Goal: Information Seeking & Learning: Learn about a topic

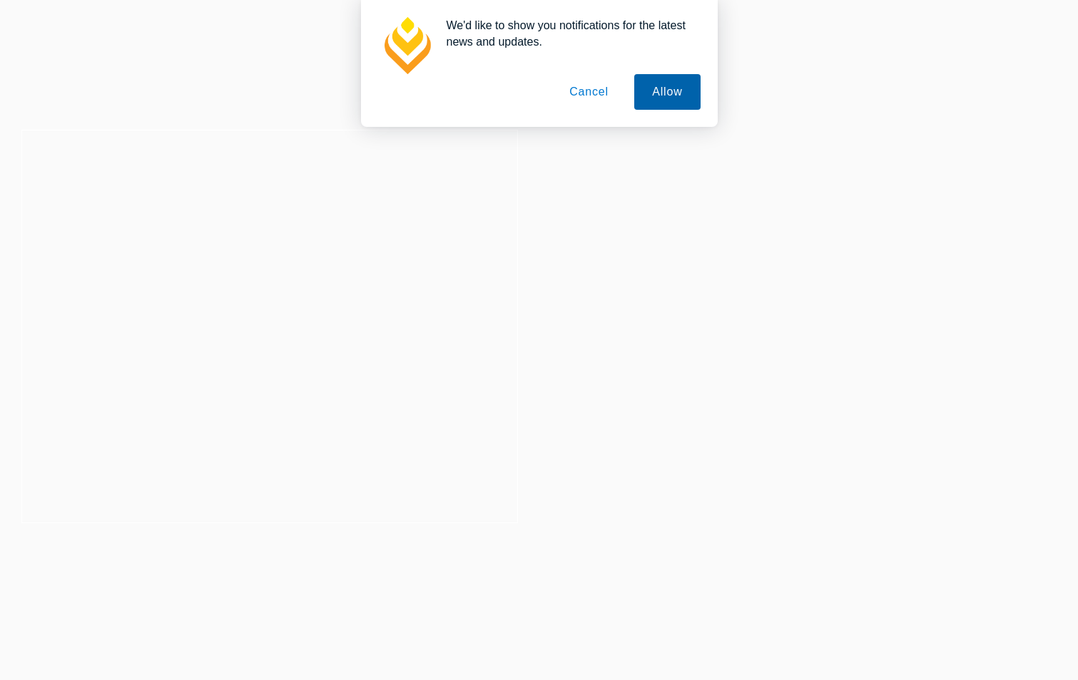
click at [655, 93] on button "Allow" at bounding box center [667, 92] width 66 height 36
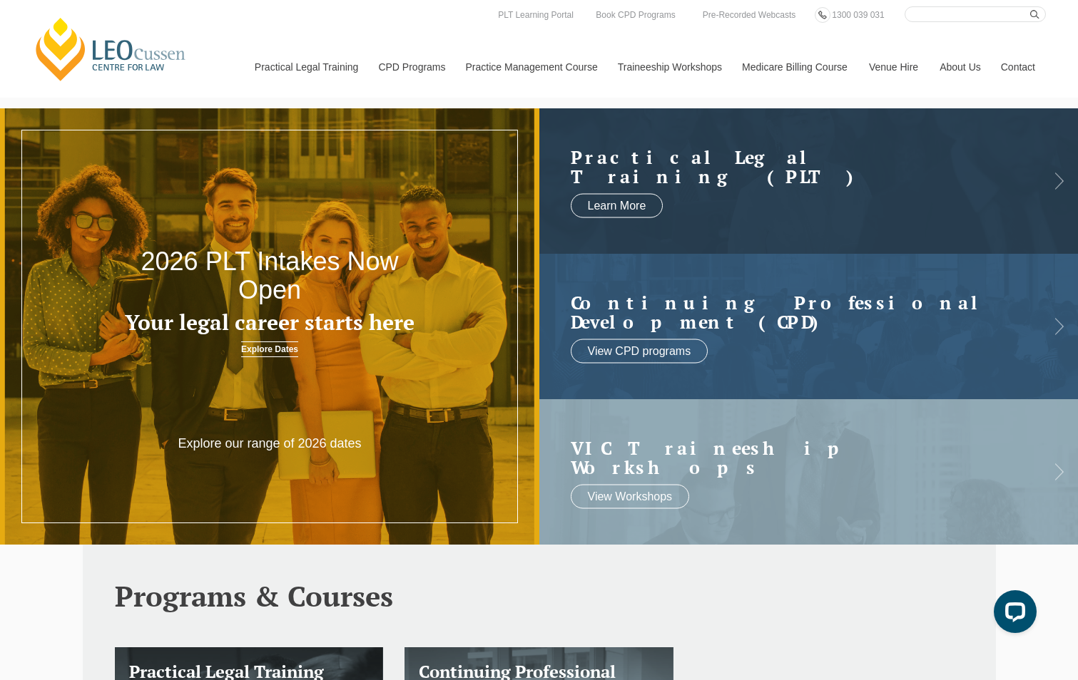
click at [922, 14] on input "Search here" at bounding box center [974, 14] width 141 height 16
type input "plt"
click at [1035, 14] on icon "submit" at bounding box center [1034, 14] width 9 height 9
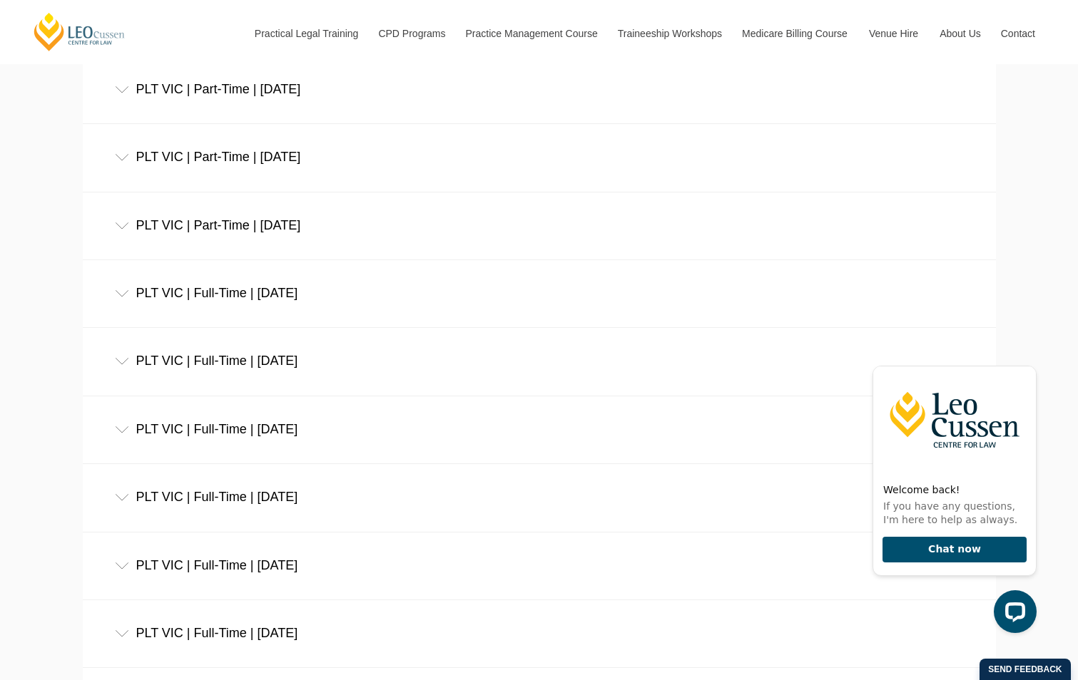
scroll to position [784, 0]
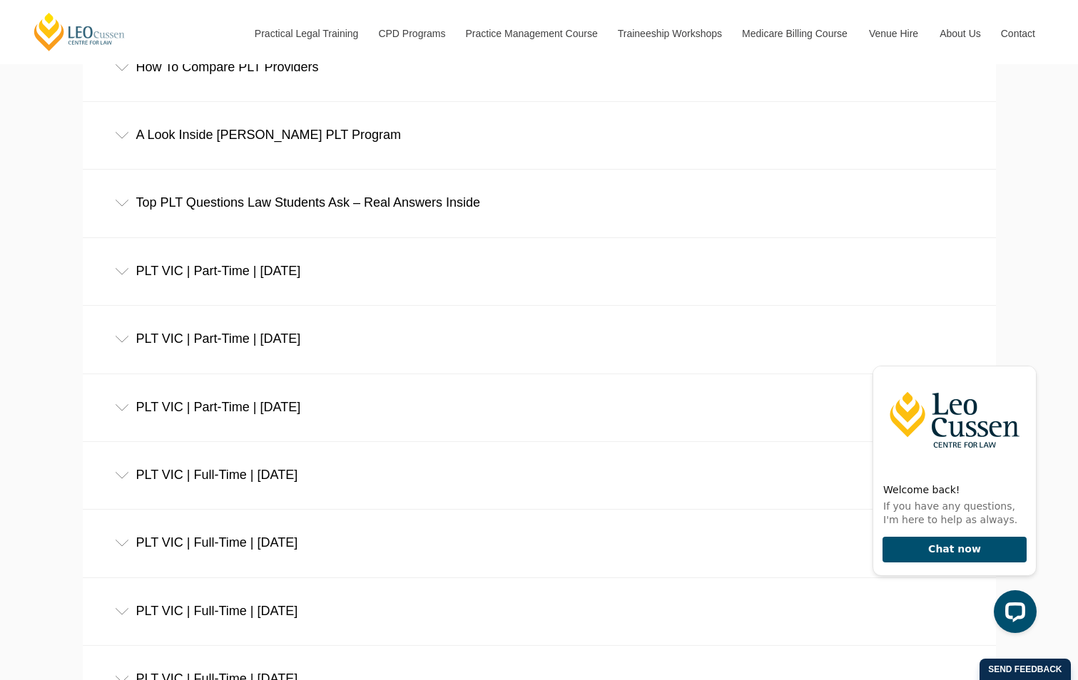
click at [230, 478] on div "PLT VIC | Full-Time | December 2026" at bounding box center [539, 475] width 913 height 66
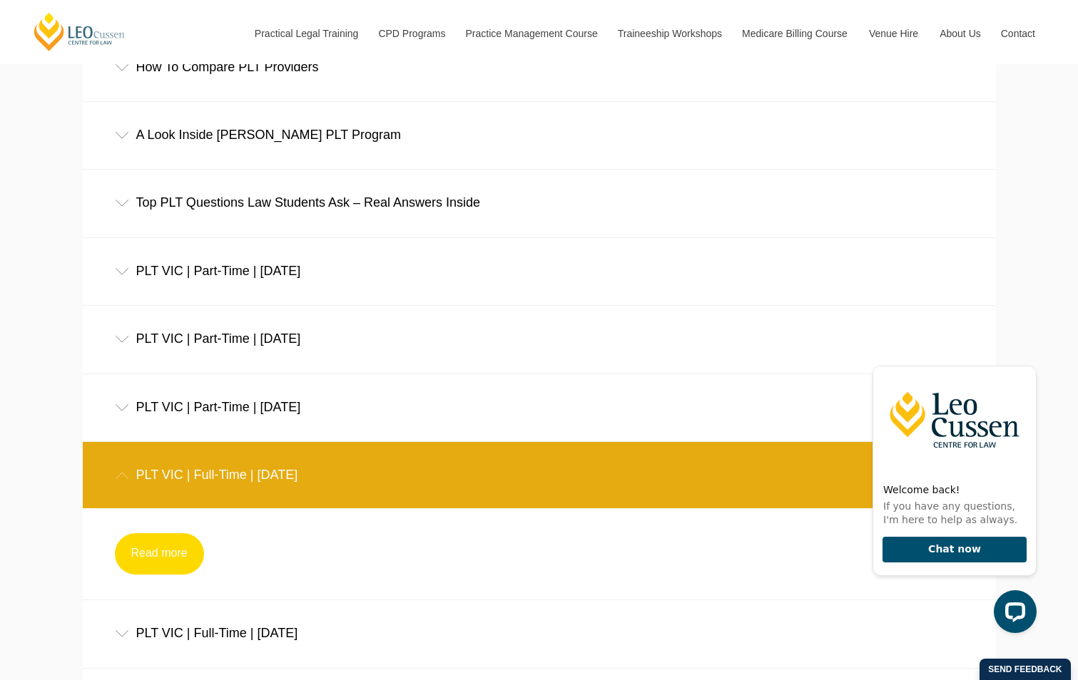
click at [179, 565] on link "Read more" at bounding box center [159, 553] width 89 height 41
